Goal: Transaction & Acquisition: Purchase product/service

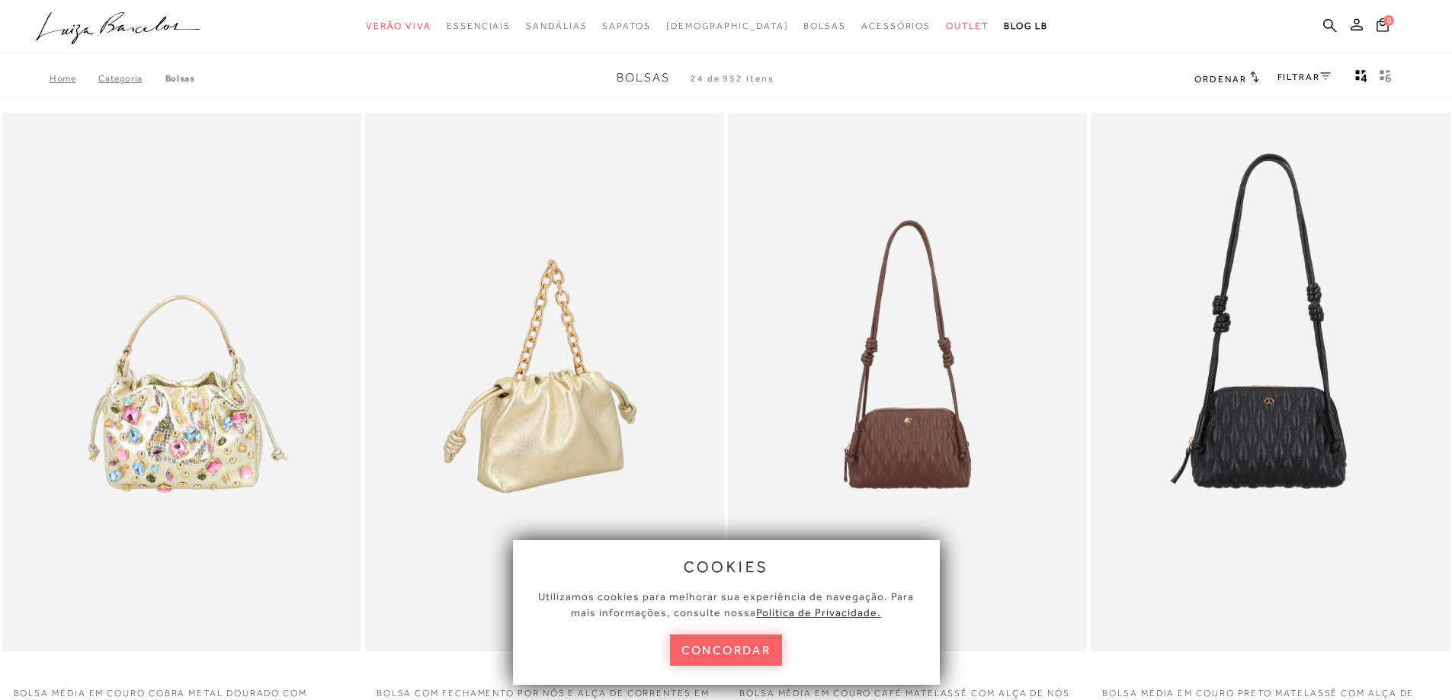
drag, startPoint x: 704, startPoint y: 654, endPoint x: 689, endPoint y: 631, distance: 27.5
click at [704, 654] on button "concordar" at bounding box center [726, 650] width 113 height 31
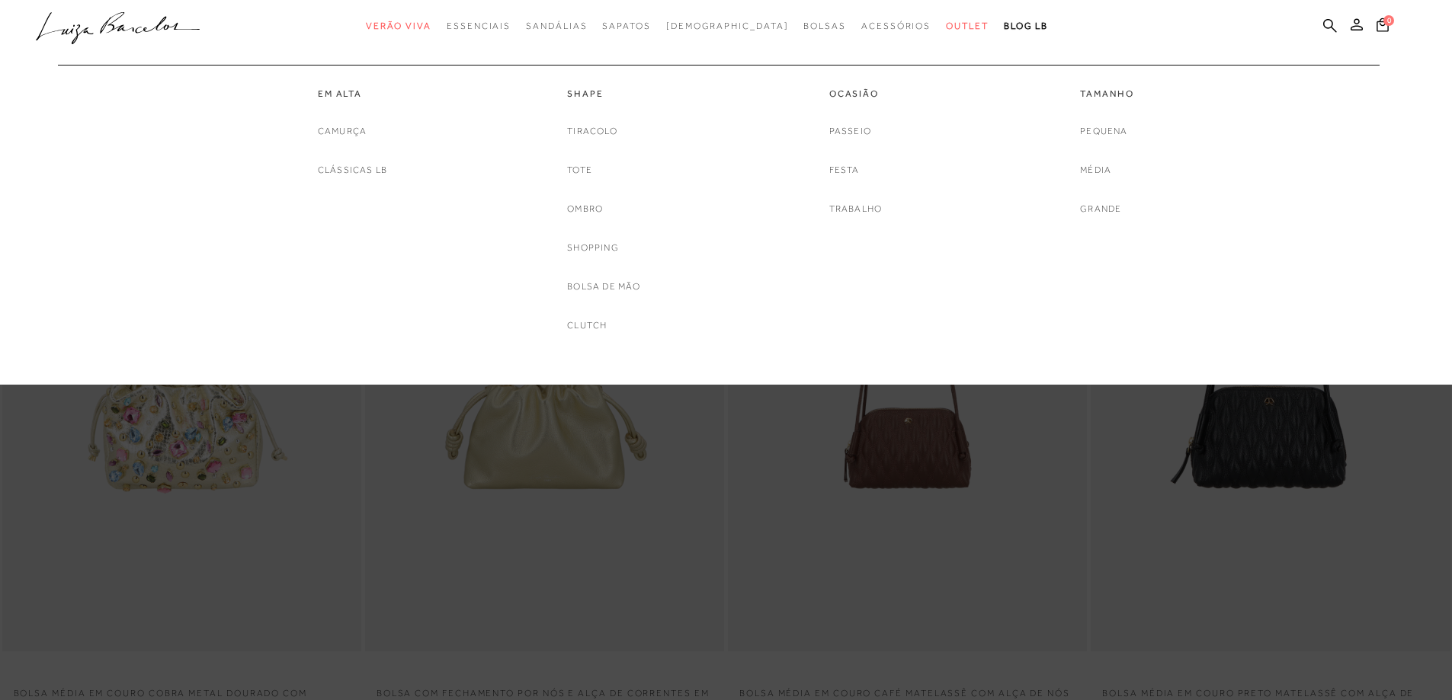
click at [1107, 118] on div "Tamanho [GEOGRAPHIC_DATA] Média Grande" at bounding box center [1106, 141] width 53 height 152
click at [1117, 134] on link "Pequena" at bounding box center [1103, 131] width 47 height 16
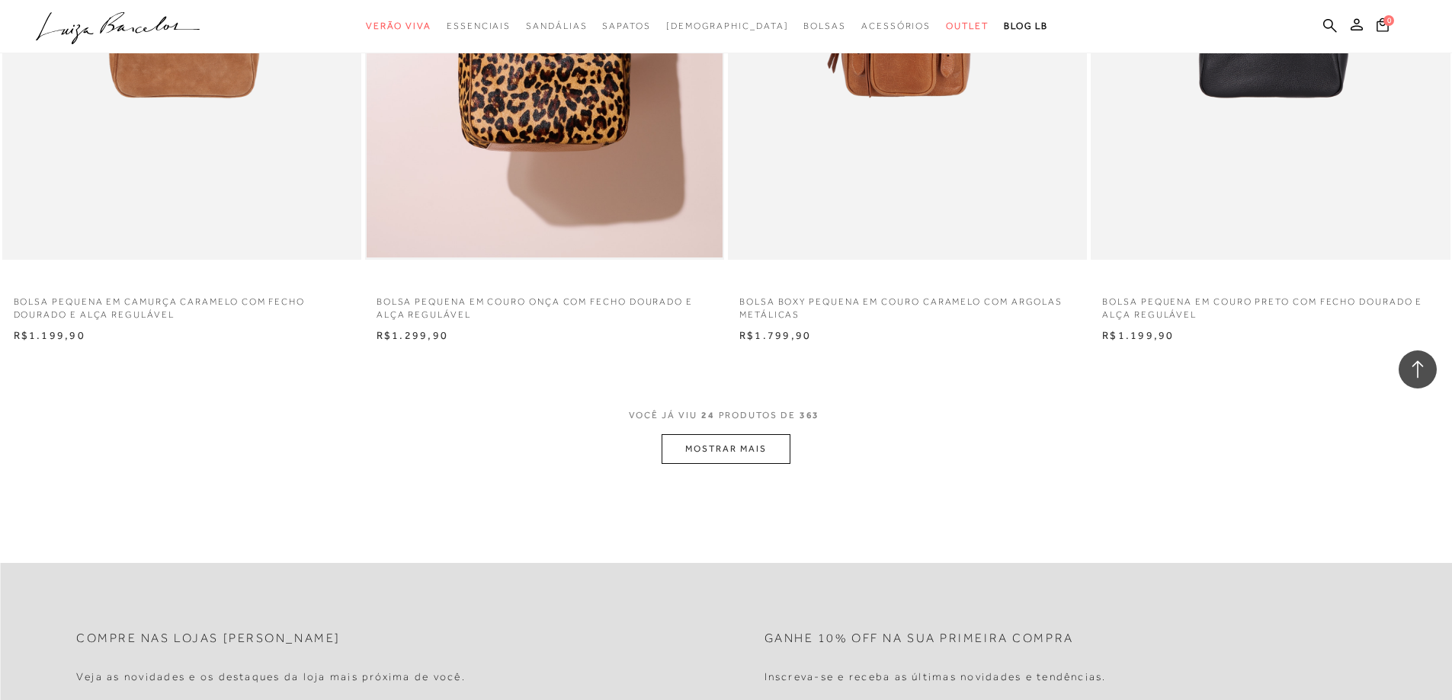
scroll to position [3811, 0]
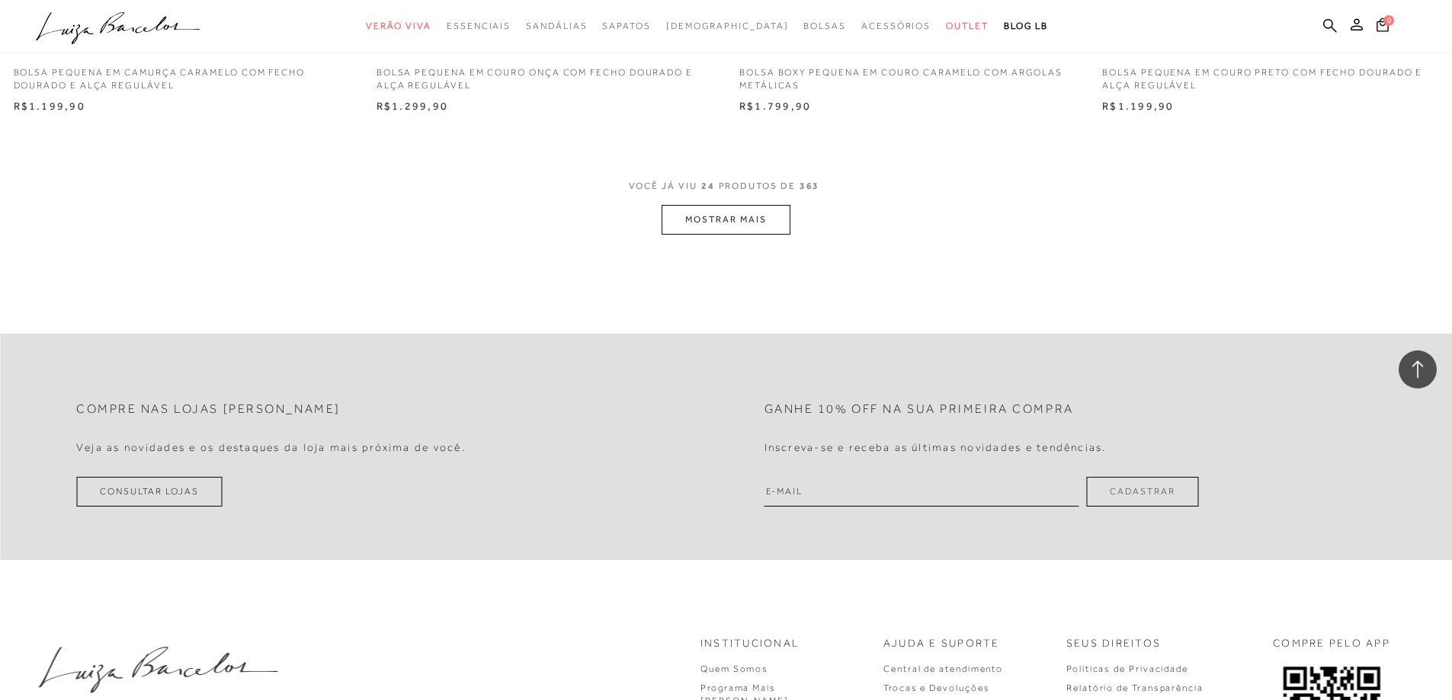
click at [751, 224] on button "MOSTRAR MAIS" at bounding box center [726, 220] width 128 height 30
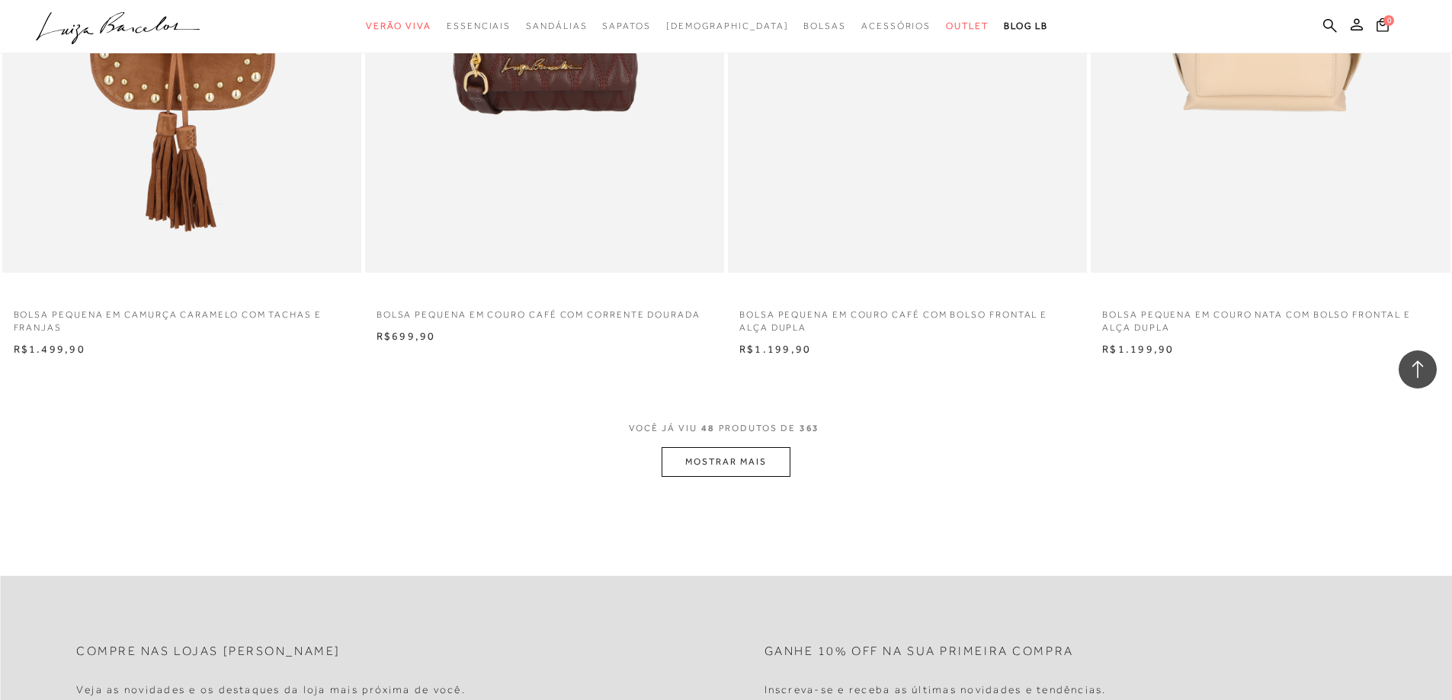
scroll to position [7469, 0]
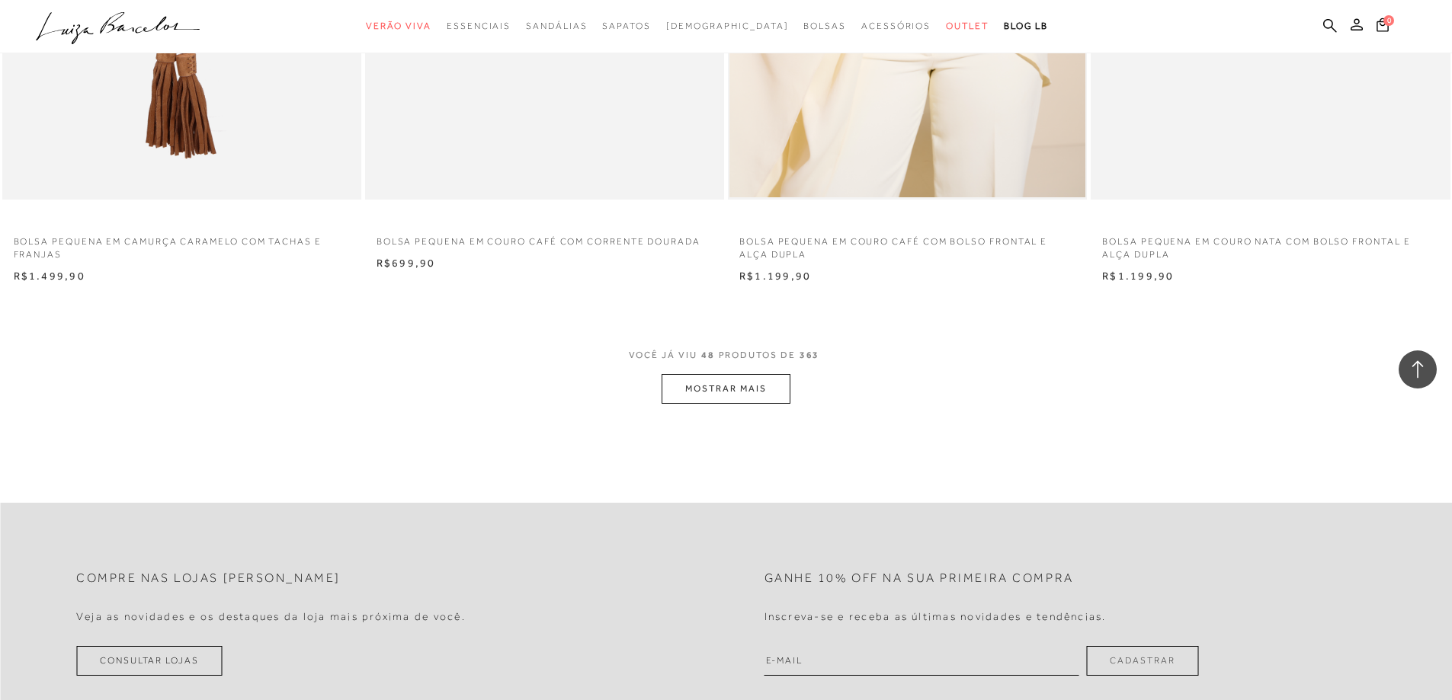
click at [731, 400] on button "MOSTRAR MAIS" at bounding box center [726, 389] width 128 height 30
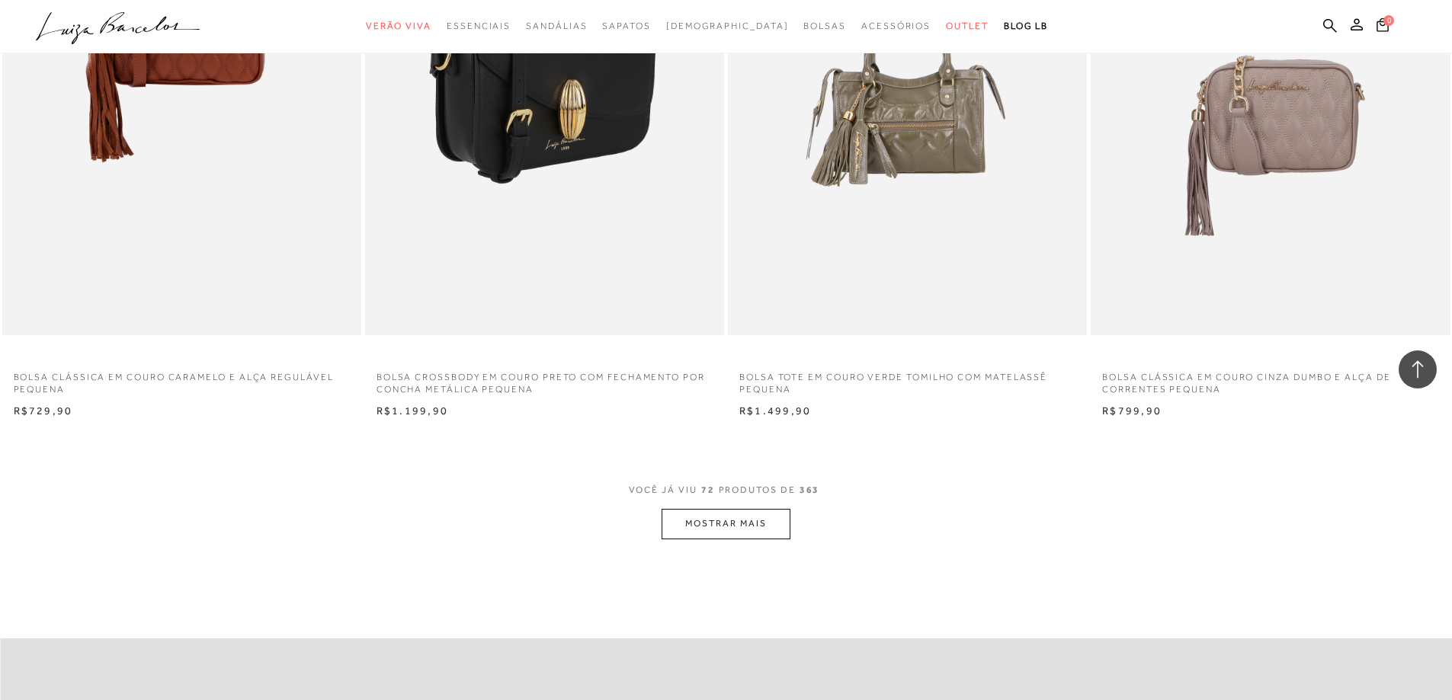
scroll to position [11356, 0]
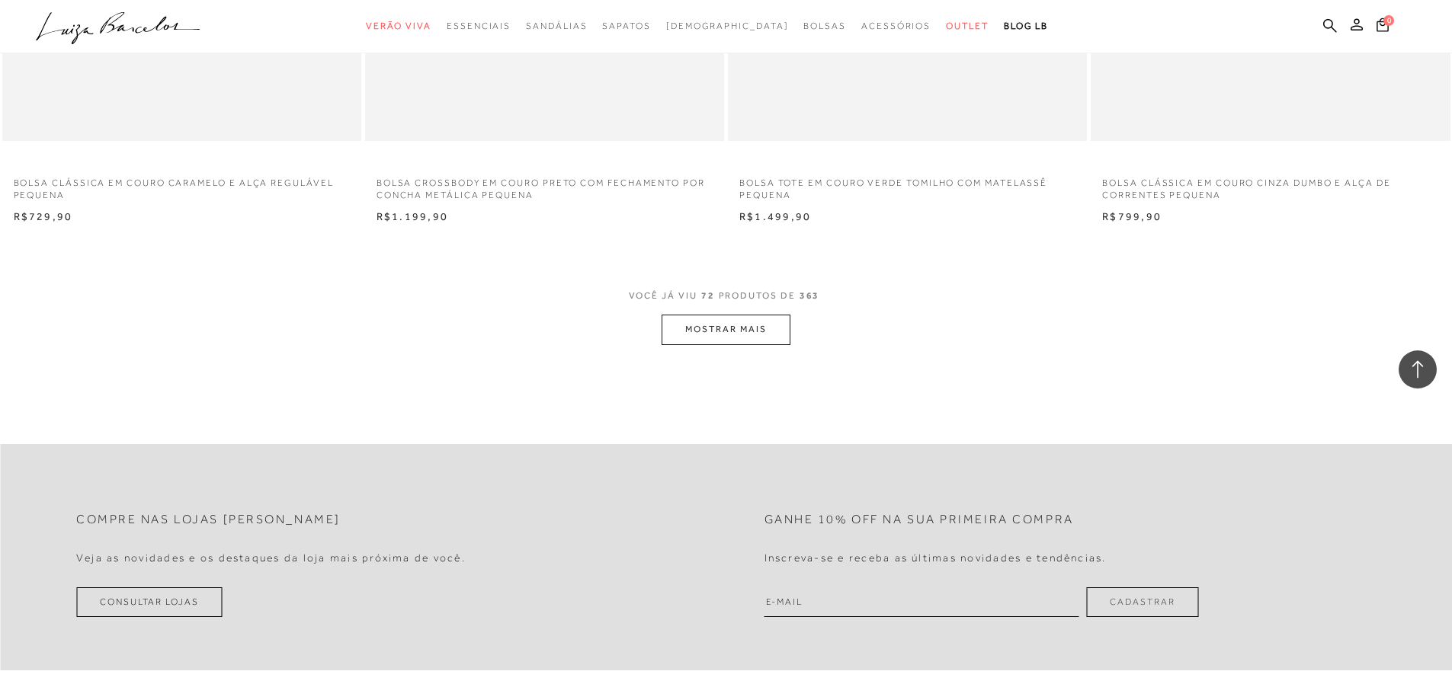
click at [685, 340] on button "MOSTRAR MAIS" at bounding box center [726, 330] width 128 height 30
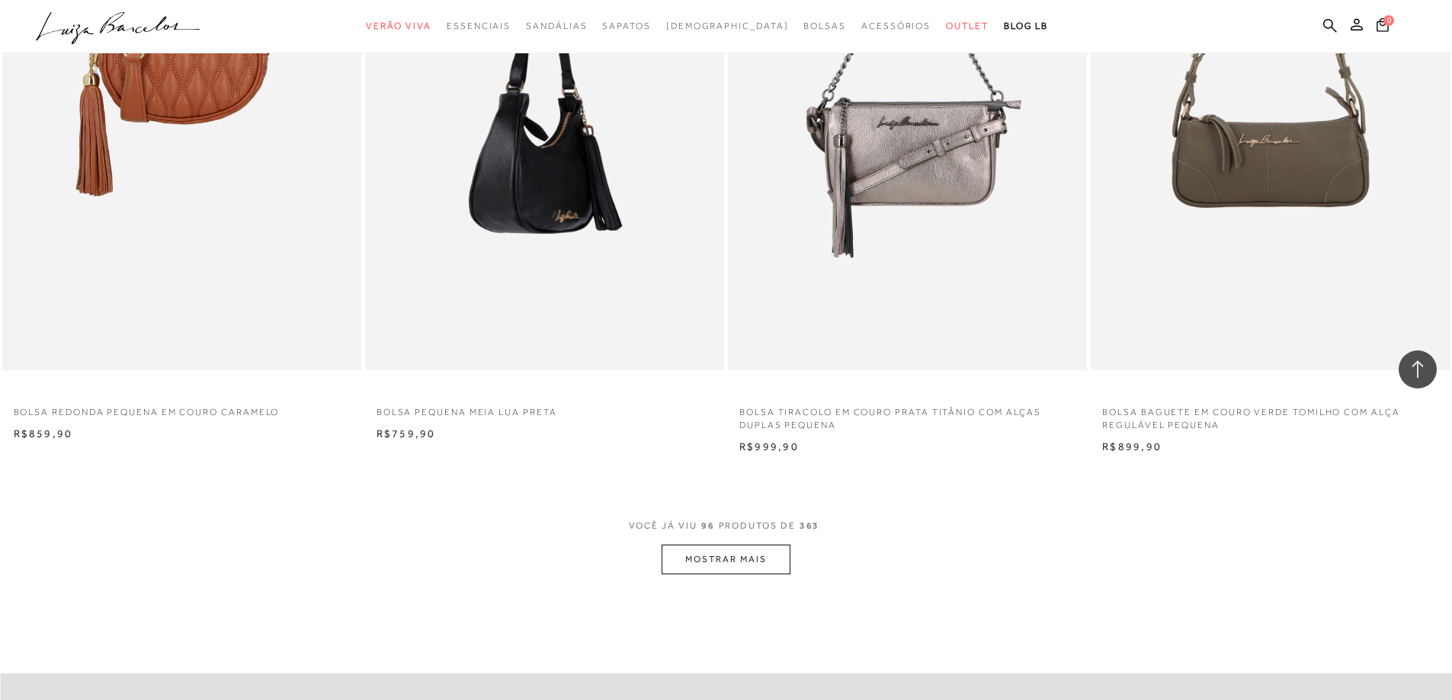
scroll to position [15015, 0]
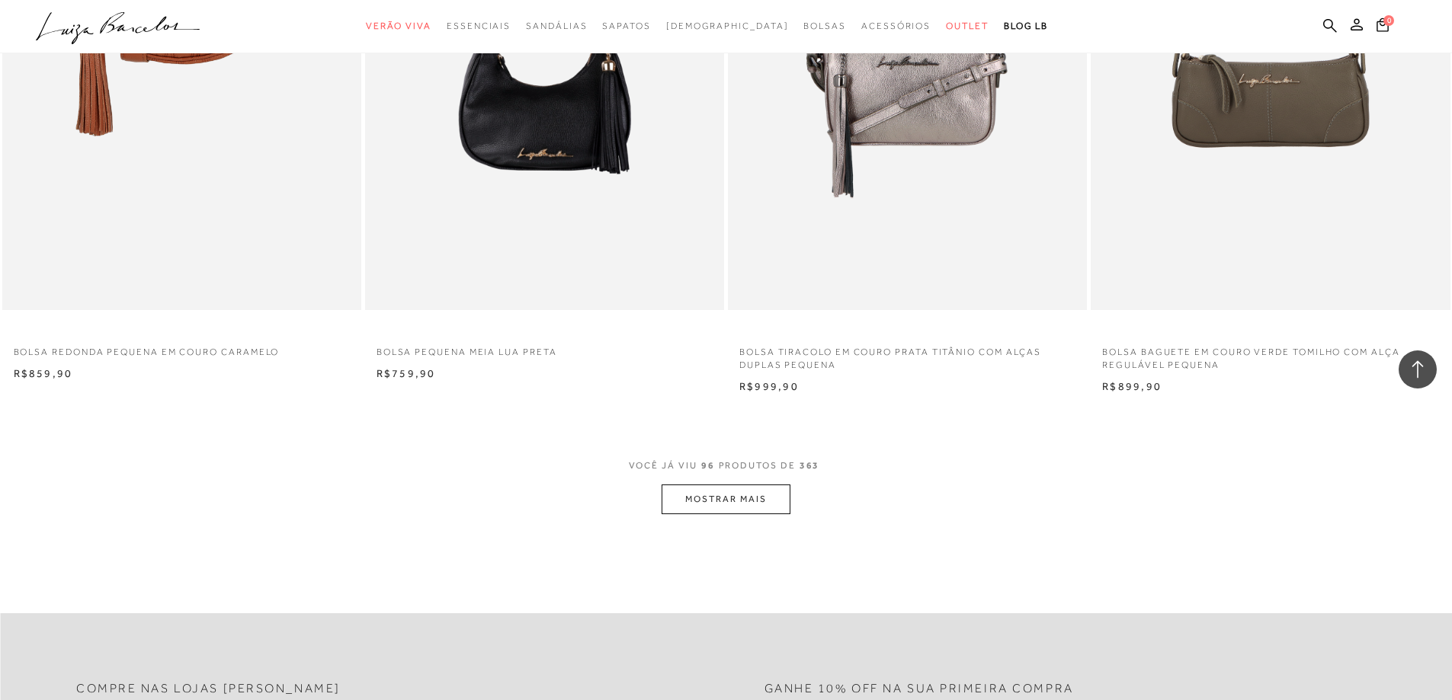
click at [680, 482] on span "VOCÊ JÁ VIU 96 PRODUTOS DE 363" at bounding box center [726, 470] width 195 height 27
click at [694, 509] on button "MOSTRAR MAIS" at bounding box center [726, 500] width 128 height 30
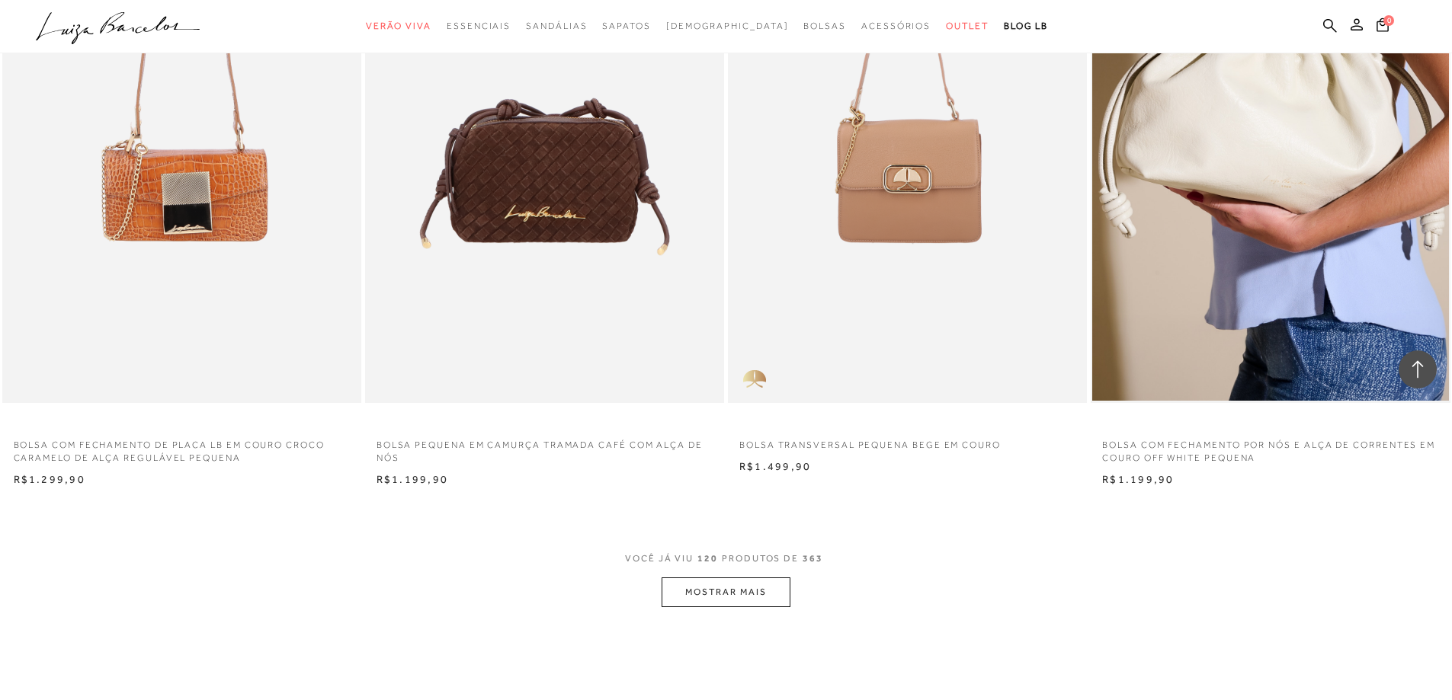
scroll to position [19054, 0]
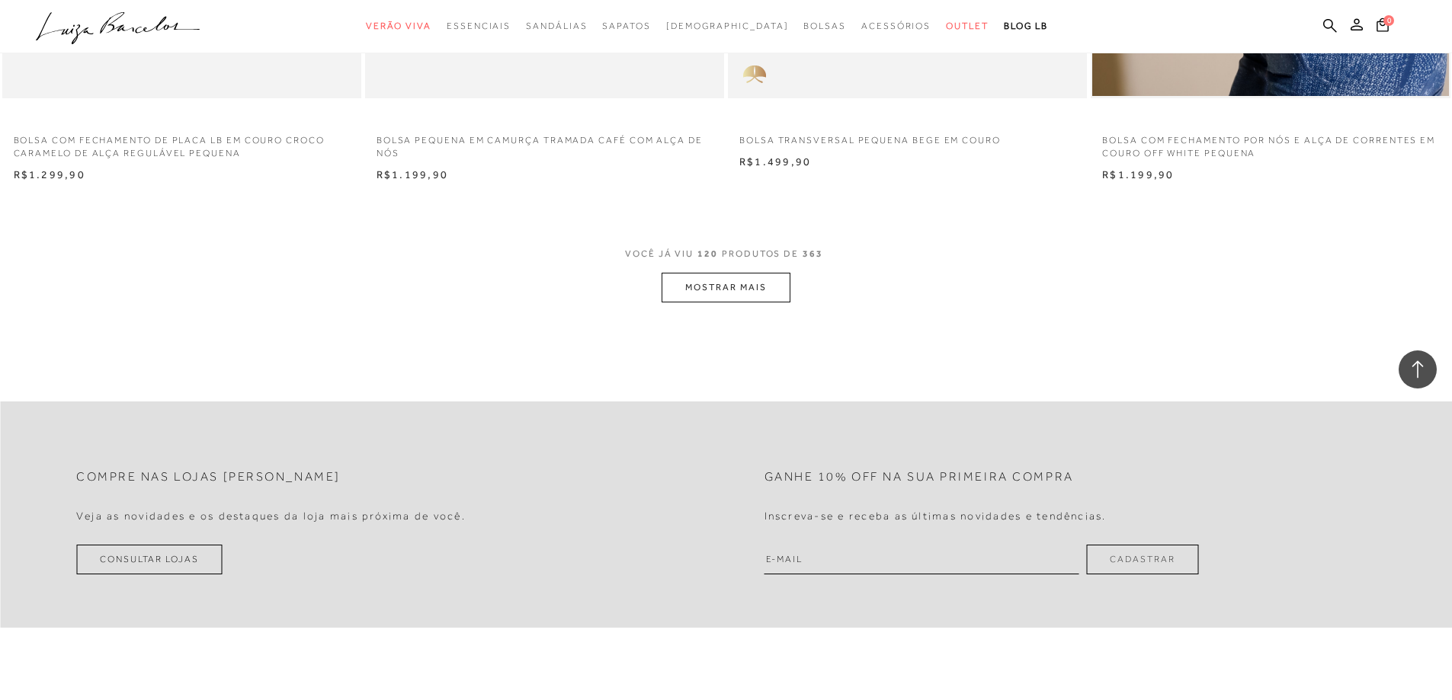
click at [704, 276] on button "MOSTRAR MAIS" at bounding box center [726, 288] width 128 height 30
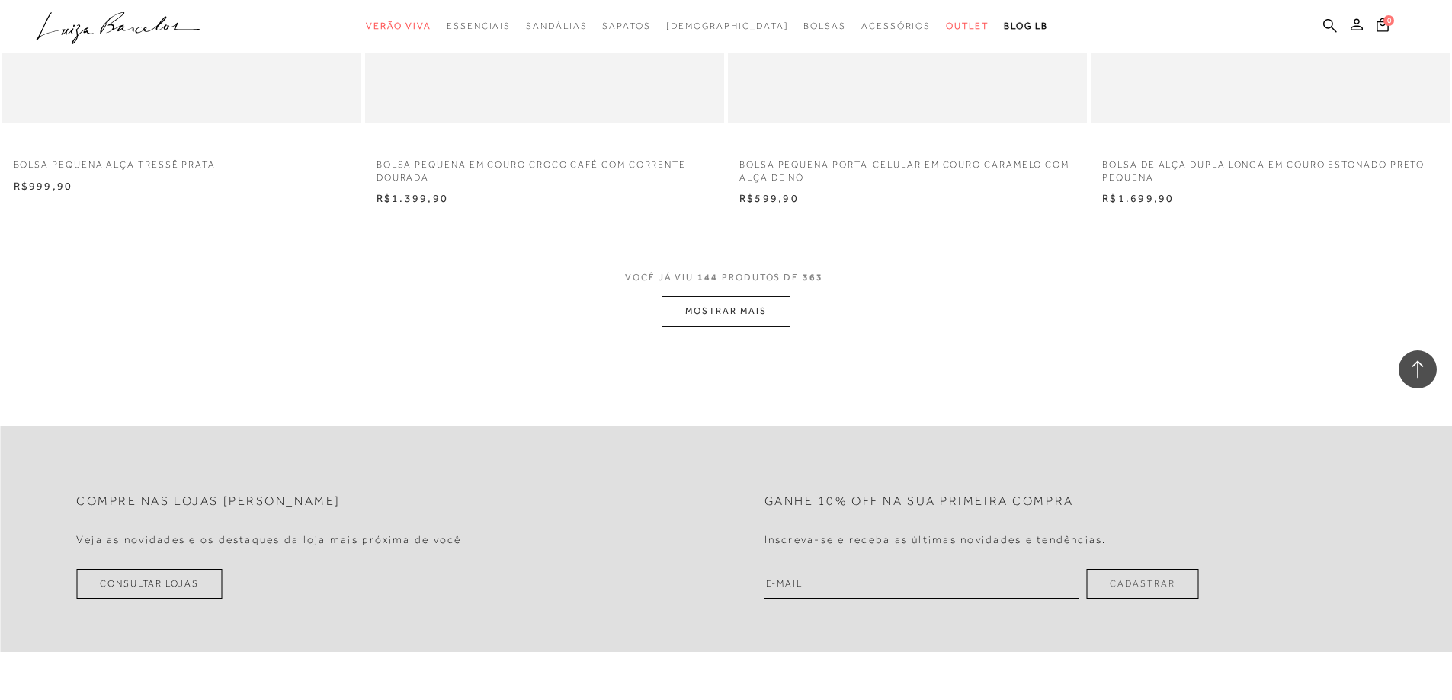
scroll to position [22865, 0]
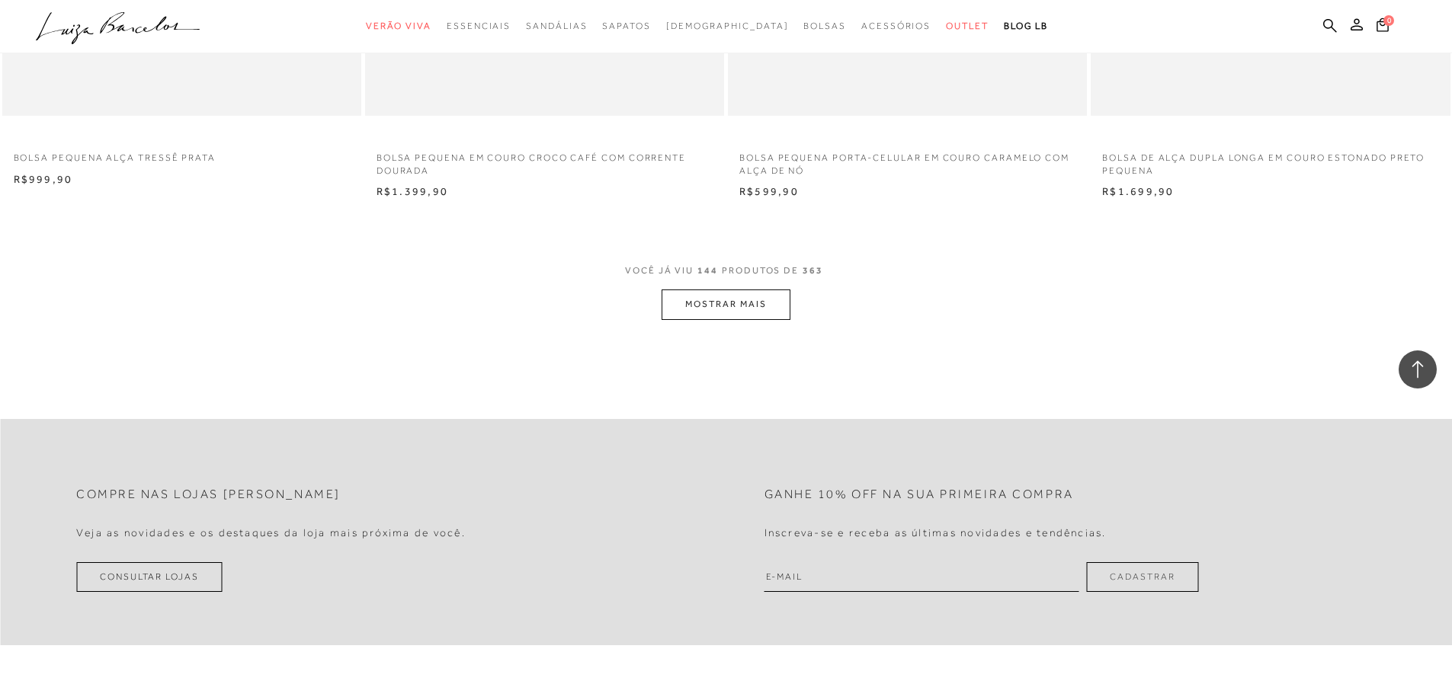
click at [703, 311] on button "MOSTRAR MAIS" at bounding box center [726, 305] width 128 height 30
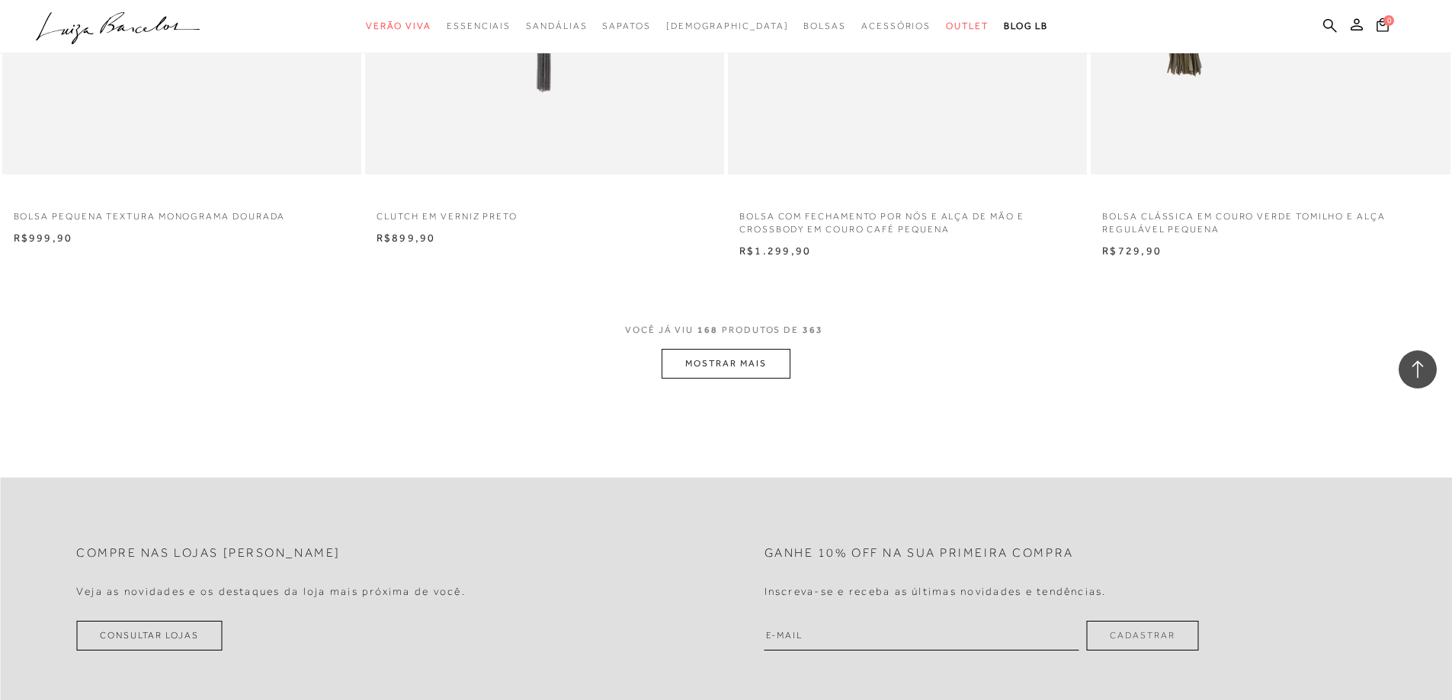
scroll to position [26676, 0]
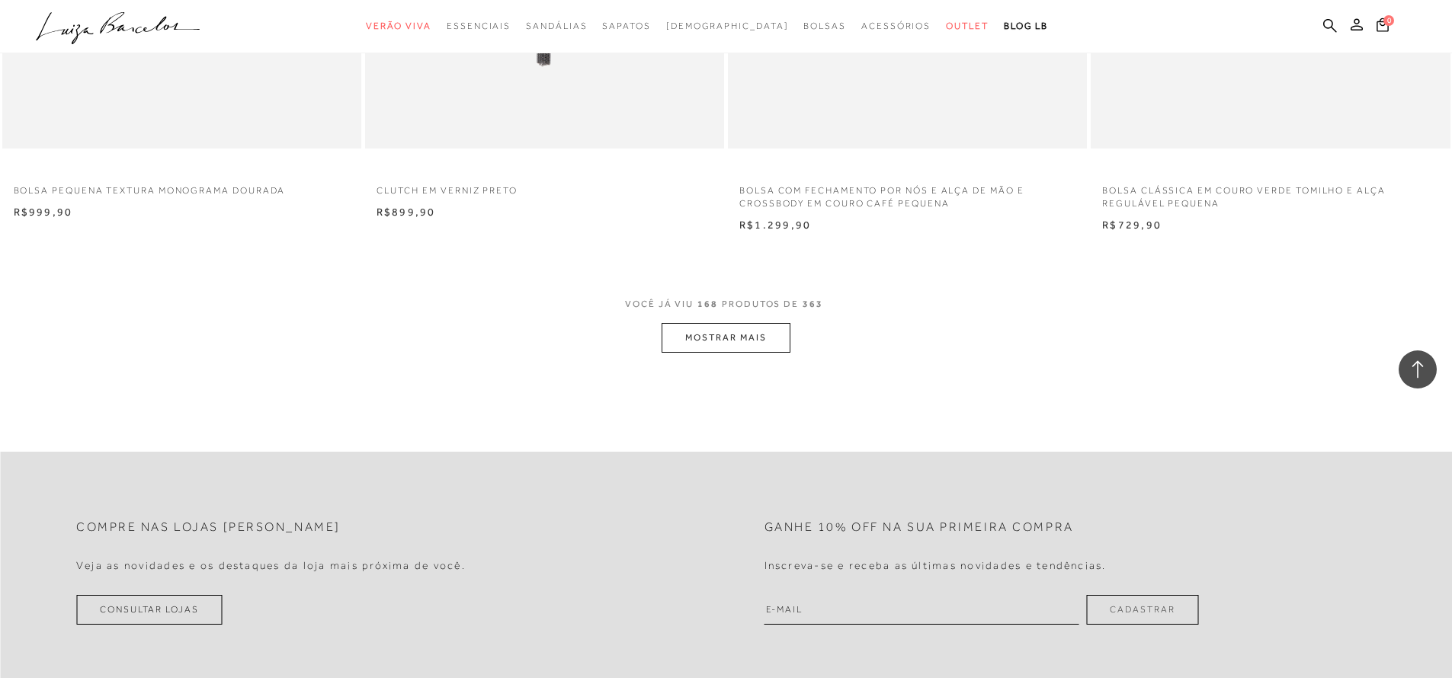
click at [745, 338] on button "MOSTRAR MAIS" at bounding box center [726, 338] width 128 height 30
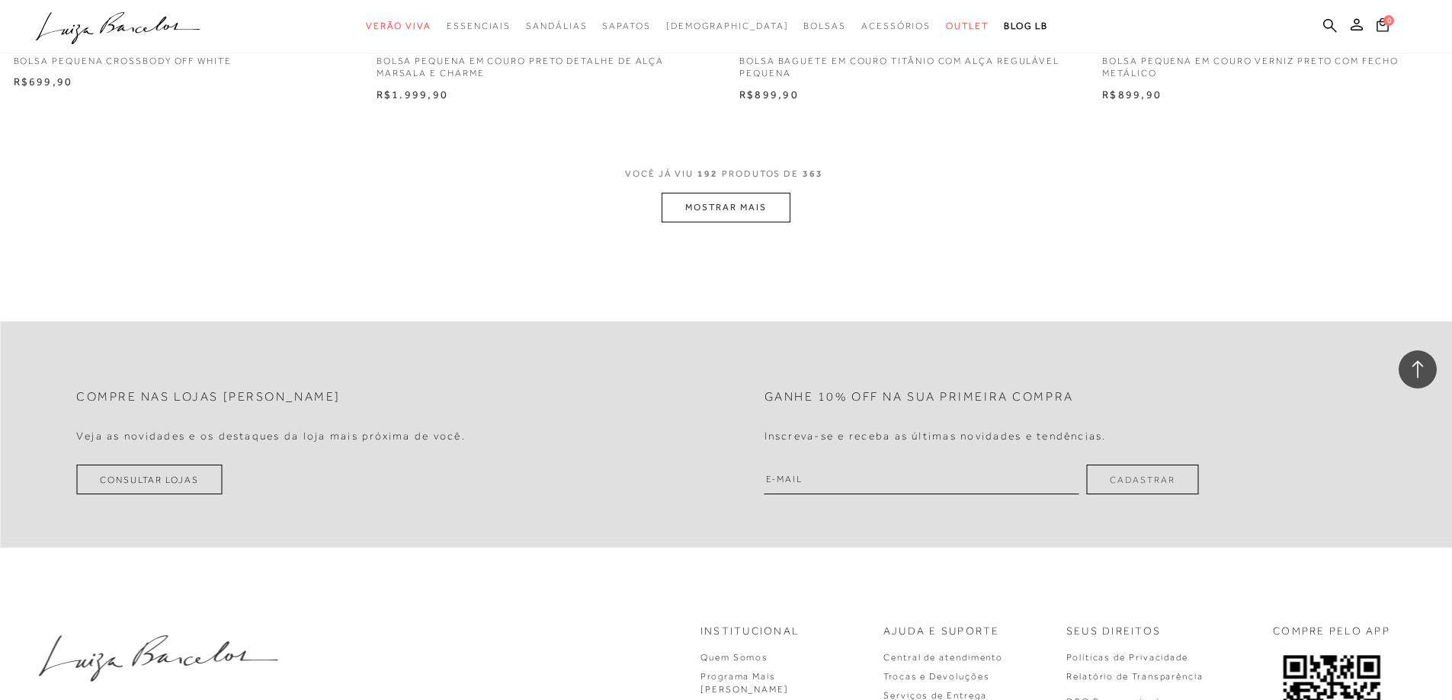
scroll to position [30640, 0]
click at [768, 214] on button "MOSTRAR MAIS" at bounding box center [726, 202] width 128 height 30
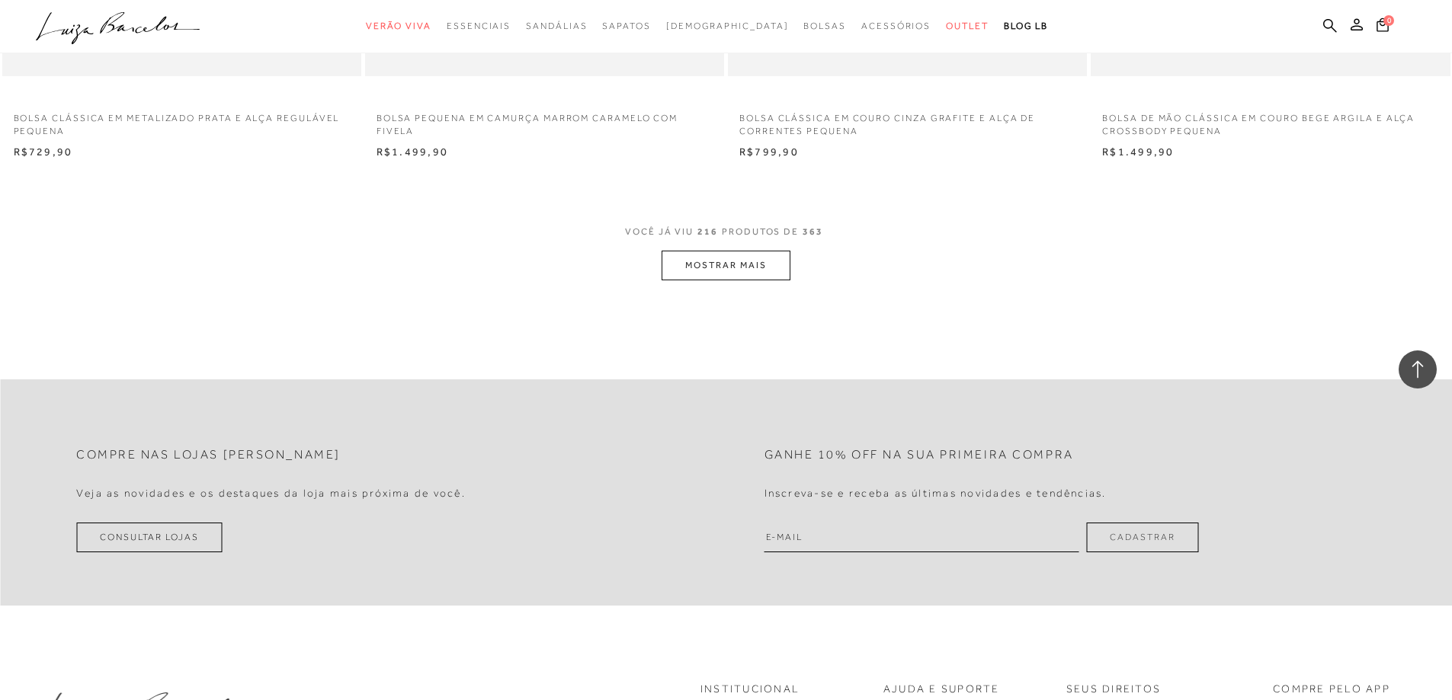
scroll to position [34527, 0]
